Goal: Find specific page/section

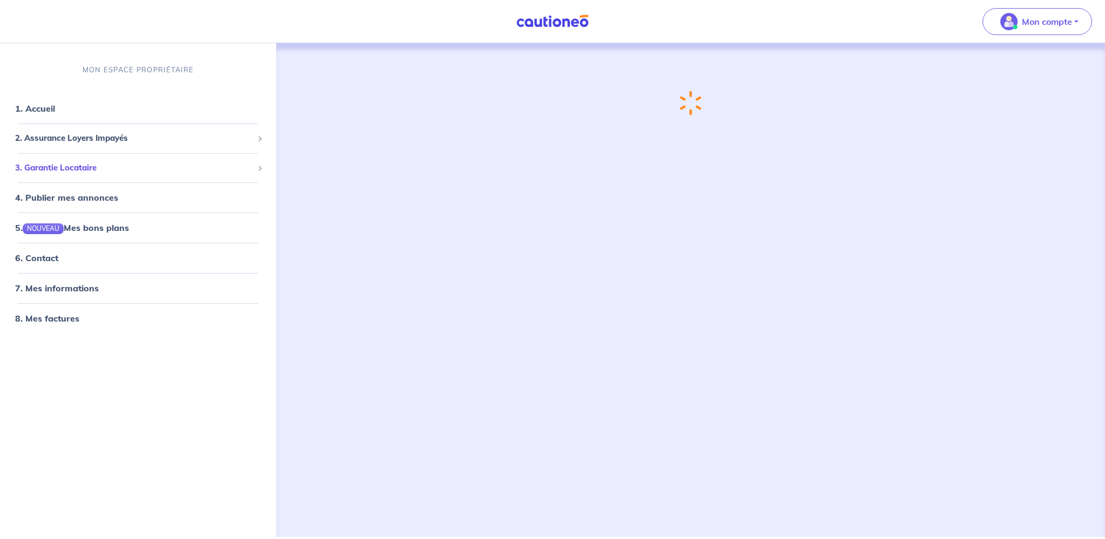
click at [38, 171] on span "3. Garantie Locataire" at bounding box center [134, 168] width 238 height 12
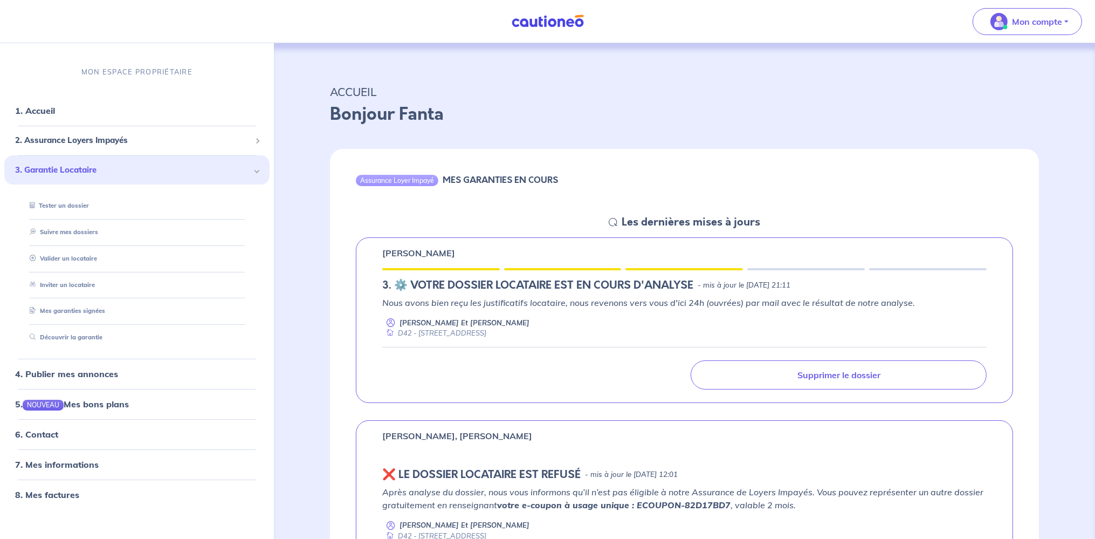
click at [333, 255] on div "[PERSON_NAME] 3.︎ ⚙️ VOTRE DOSSIER LOCATAIRE EST EN COURS D'ANALYSE - mis à jou…" at bounding box center [684, 320] width 709 height 166
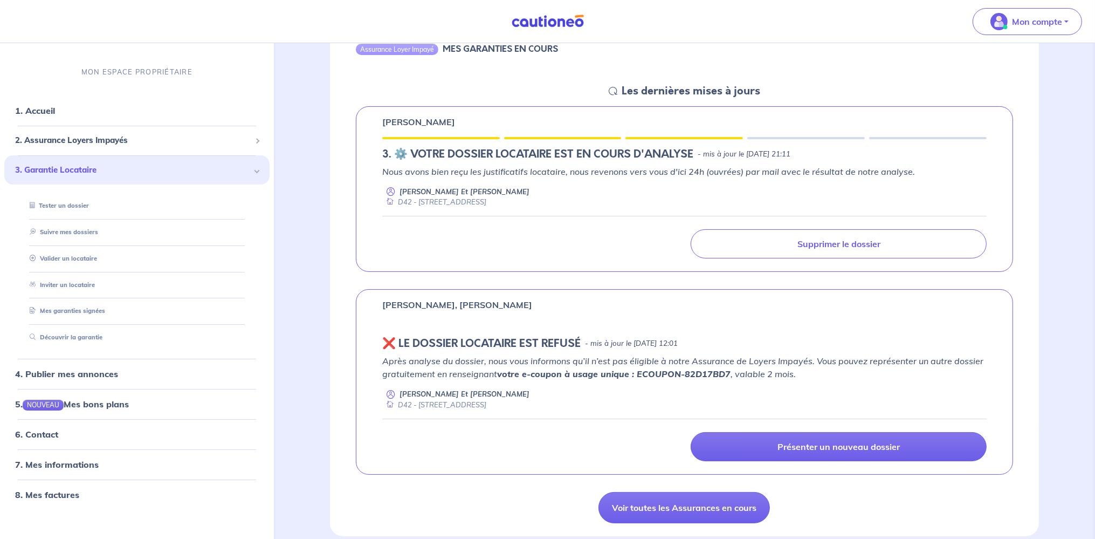
scroll to position [114, 0]
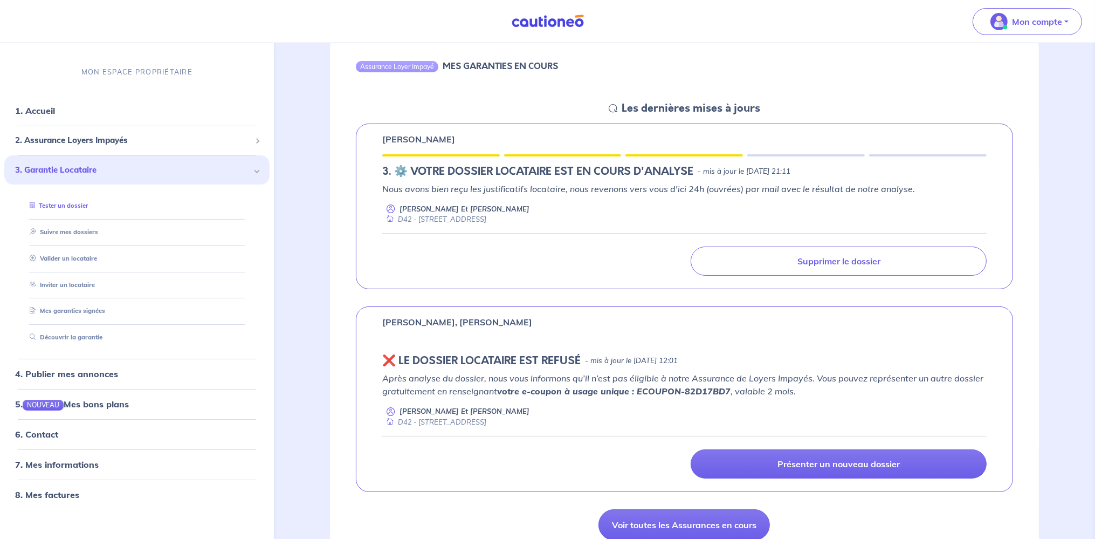
click at [88, 204] on link "Tester un dossier" at bounding box center [56, 206] width 63 height 8
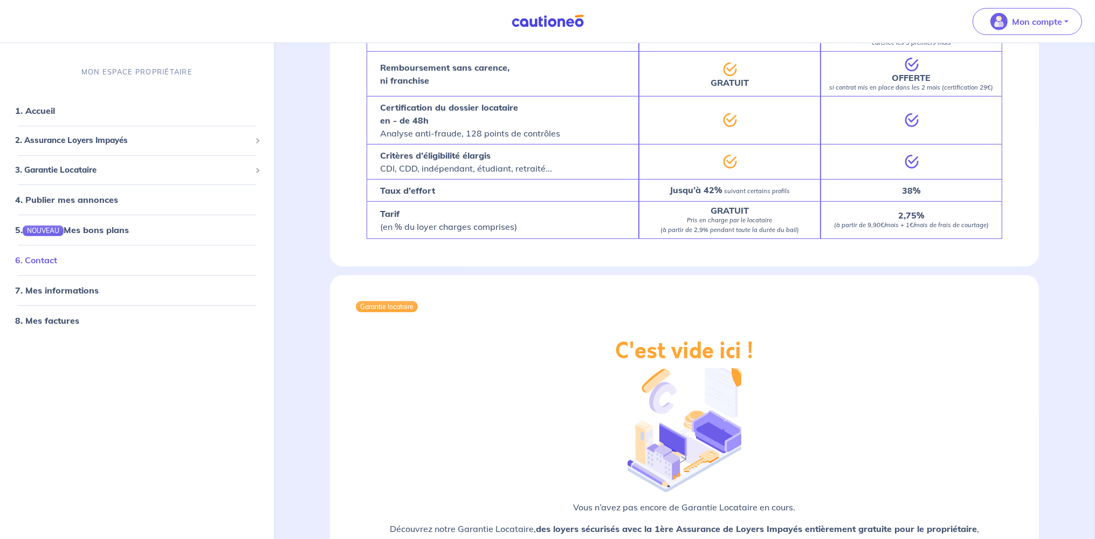
scroll to position [1009, 0]
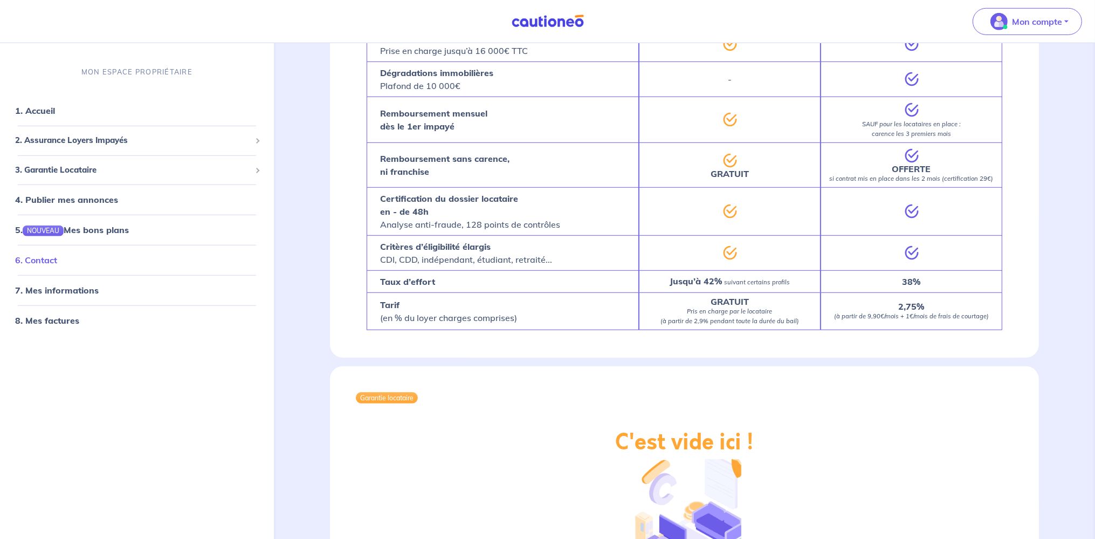
click at [57, 264] on link "6. Contact" at bounding box center [36, 260] width 42 height 11
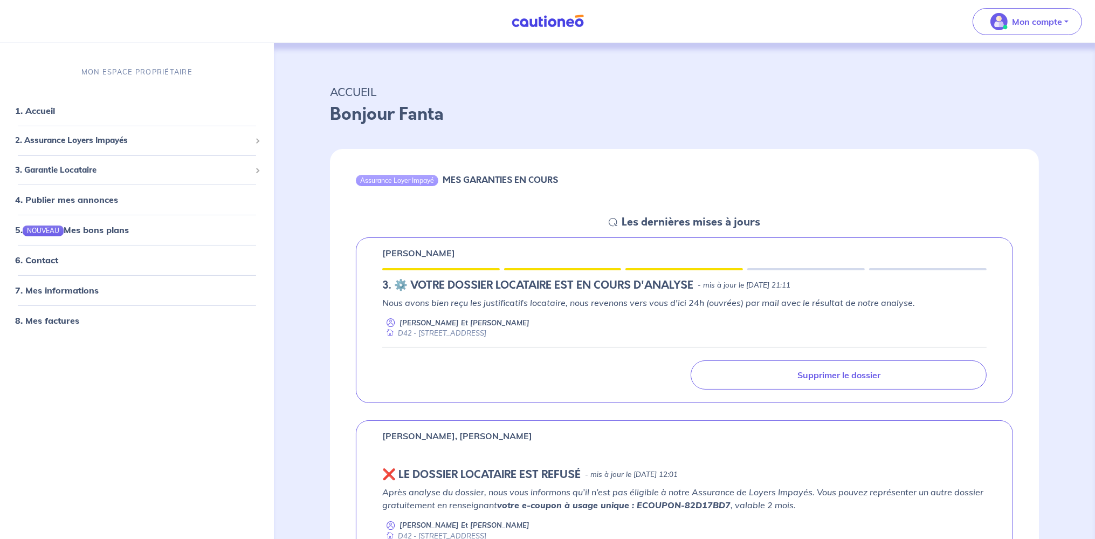
click at [131, 392] on div "MON ESPACE PROPRIÉTAIRE 1. Accueil 2. Assurance Loyers Impayés Souscrire Suivre…" at bounding box center [137, 296] width 274 height 485
